Goal: Find contact information: Find contact information

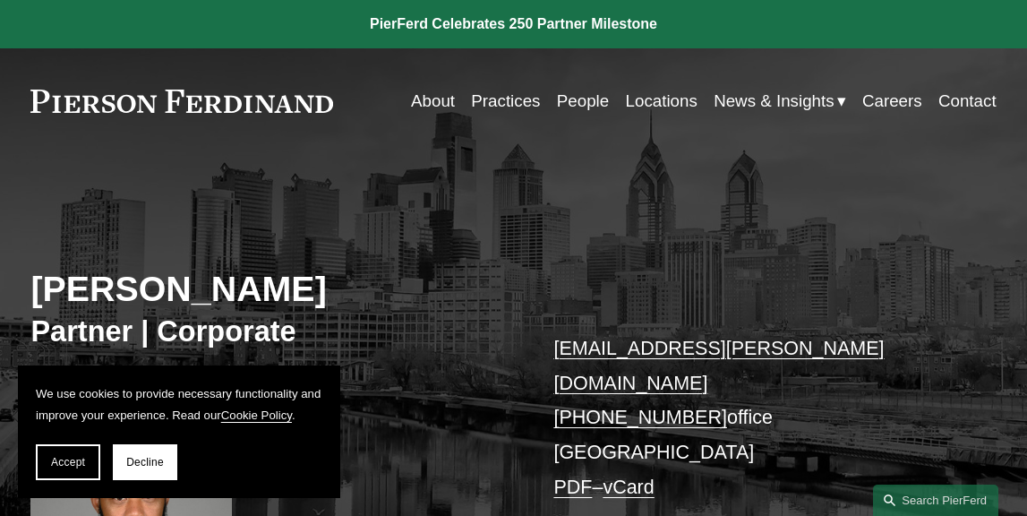
click at [574, 98] on link "People" at bounding box center [583, 101] width 52 height 34
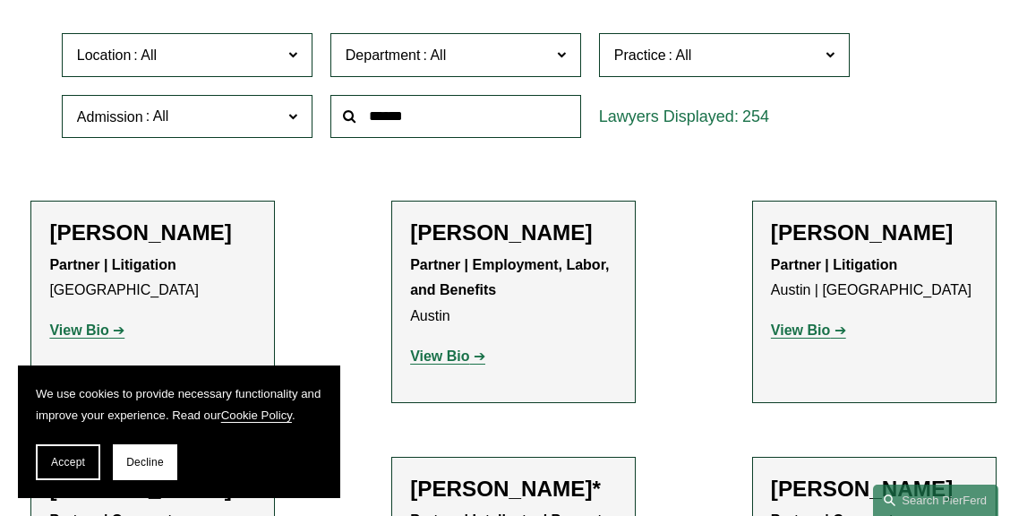
scroll to position [486, 0]
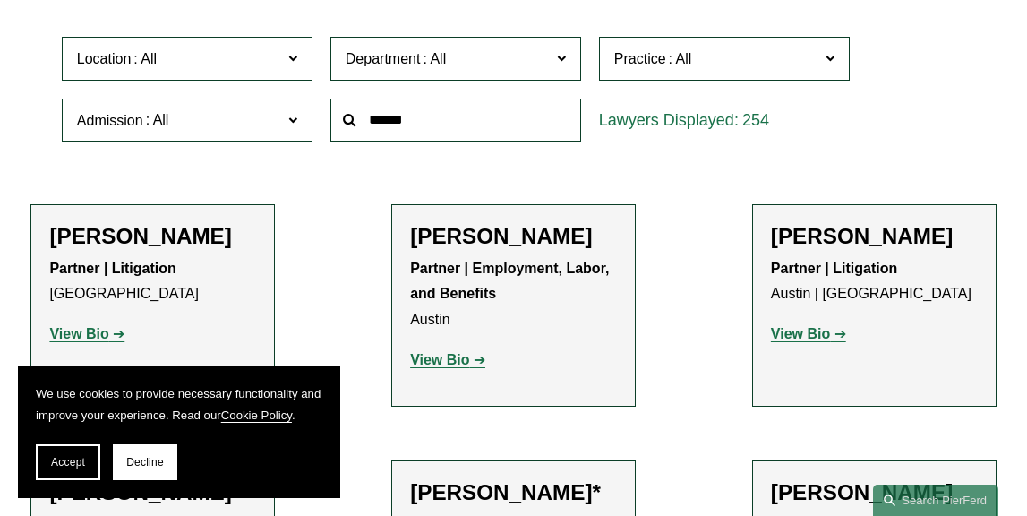
click at [257, 65] on span "Location" at bounding box center [179, 59] width 205 height 24
click at [0, 0] on link "[US_STATE], D.C." at bounding box center [0, 0] width 0 height 0
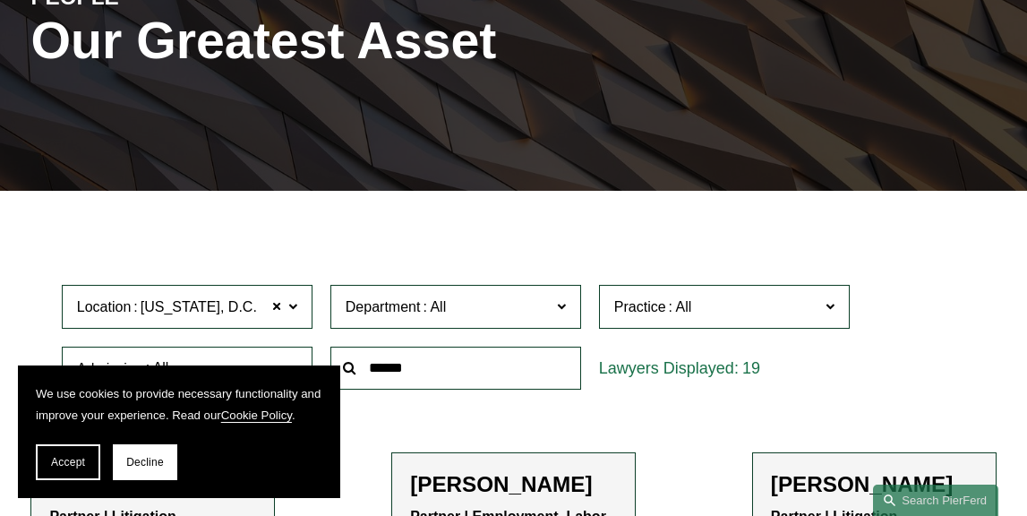
scroll to position [236, 0]
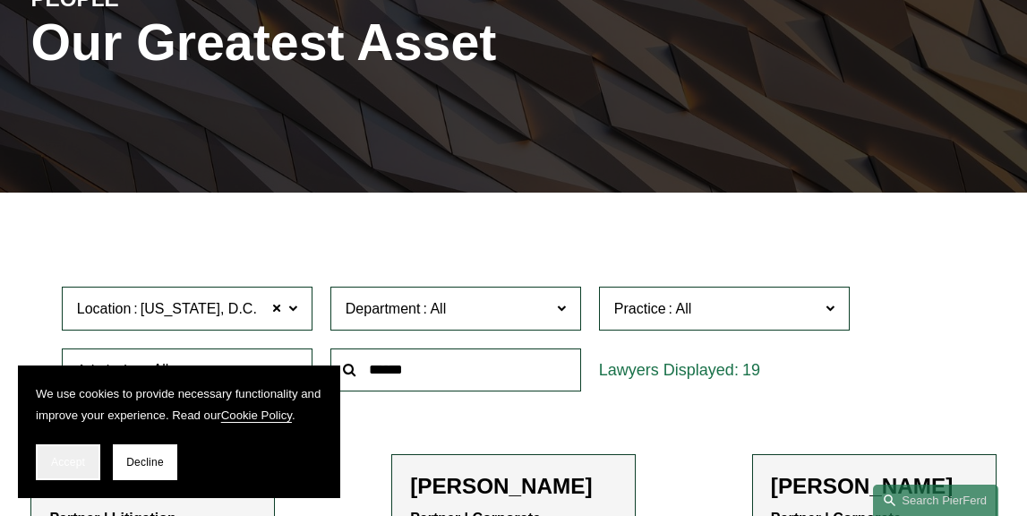
click at [68, 447] on button "Accept" at bounding box center [68, 462] width 64 height 36
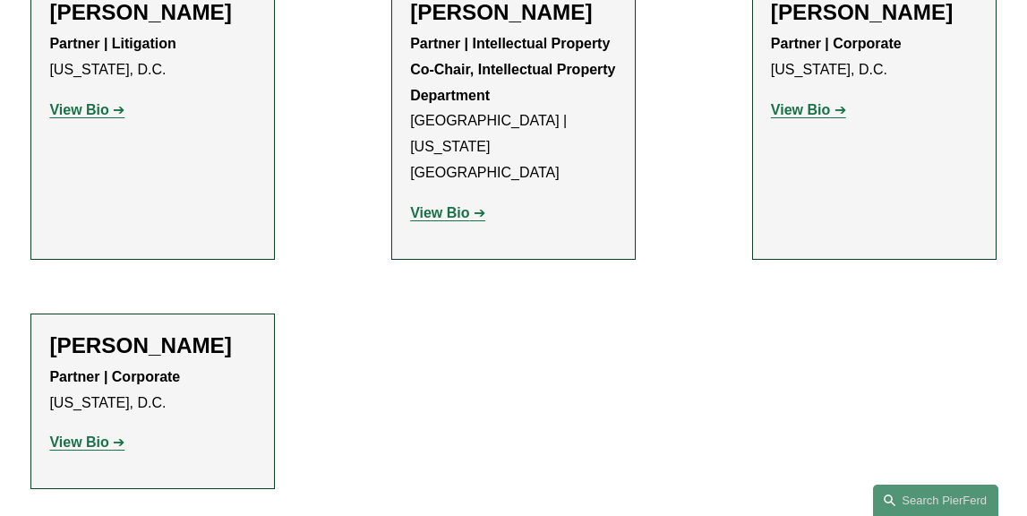
scroll to position [2273, 0]
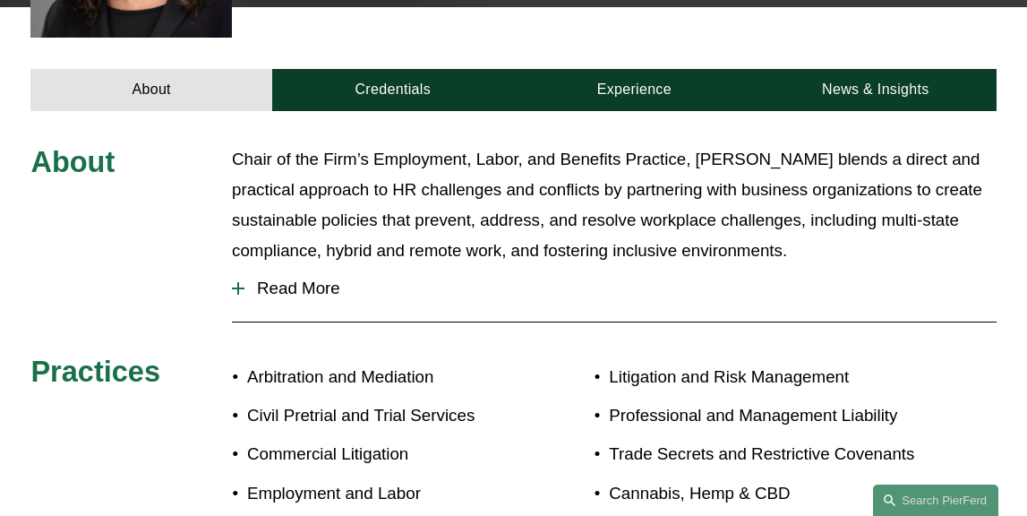
scroll to position [794, 0]
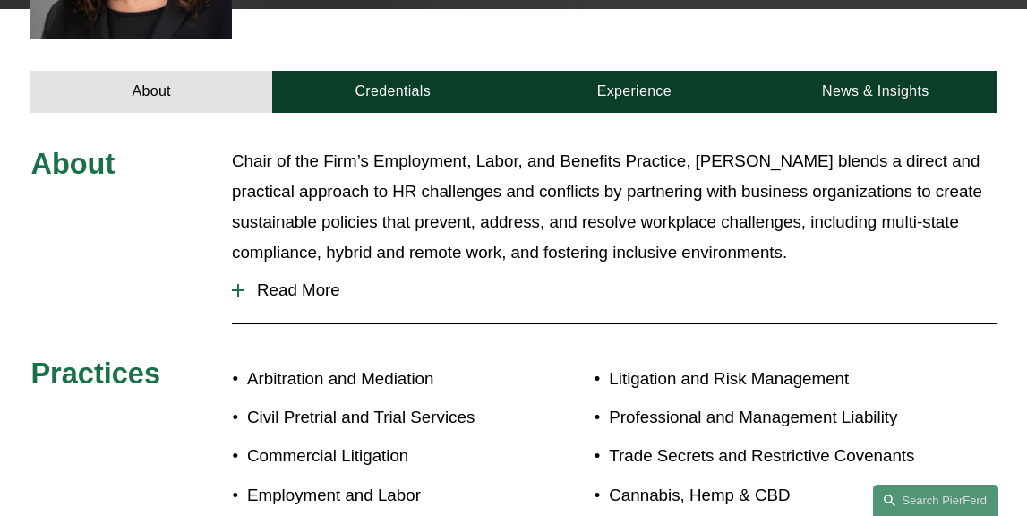
click at [278, 280] on span "Read More" at bounding box center [621, 290] width 752 height 20
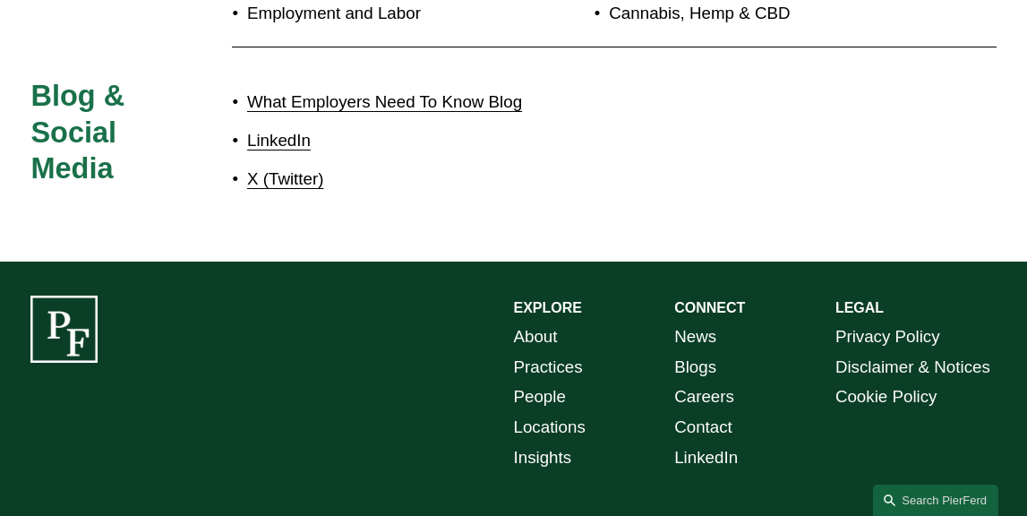
scroll to position [2759, 0]
